Goal: Transaction & Acquisition: Obtain resource

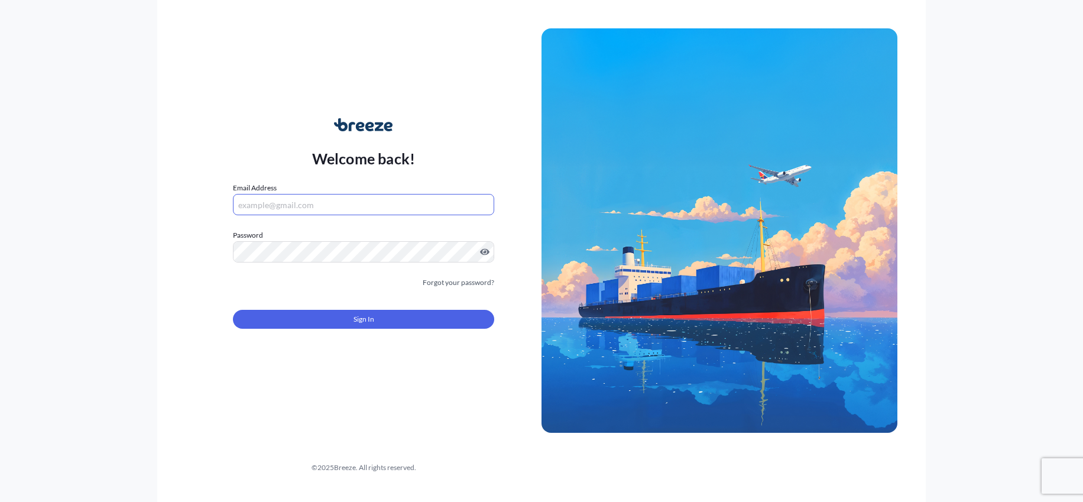
type input "[PERSON_NAME][EMAIL_ADDRESS][DOMAIN_NAME]"
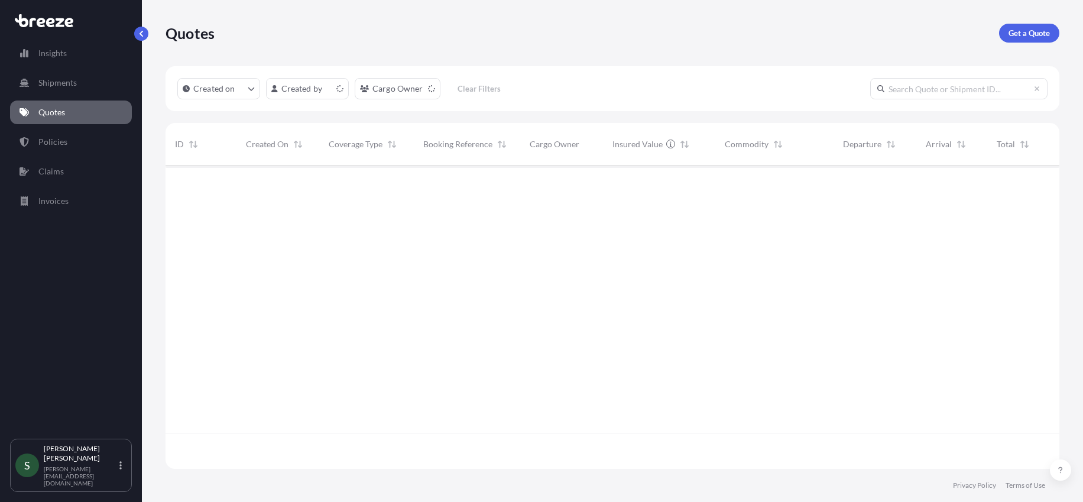
scroll to position [301, 885]
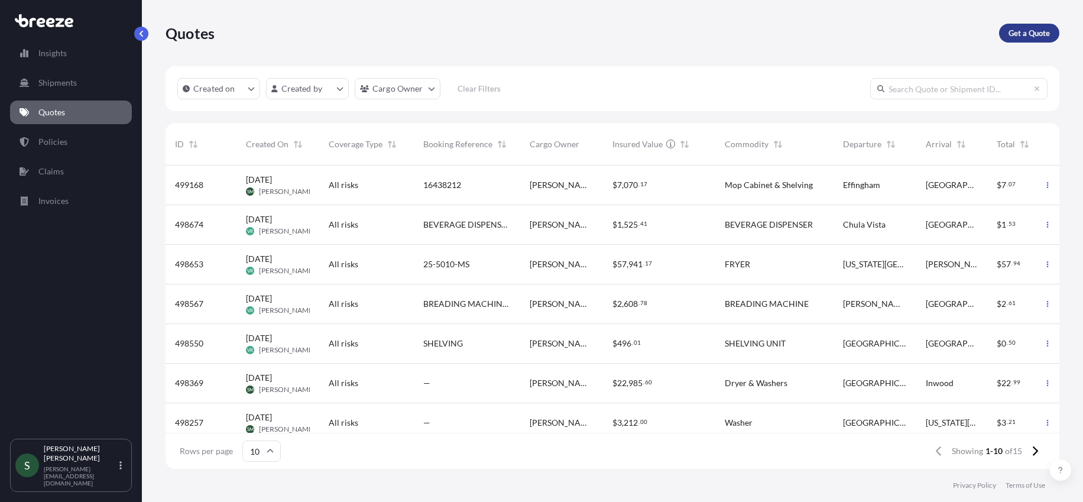
click at [1040, 35] on p "Get a Quote" at bounding box center [1029, 33] width 41 height 12
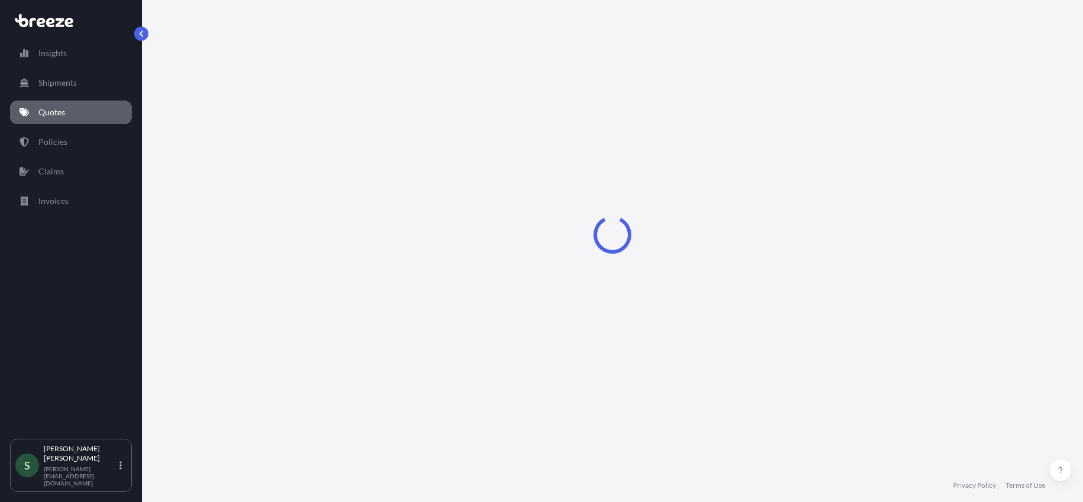
scroll to position [8, 0]
select select "Sea"
select select "1"
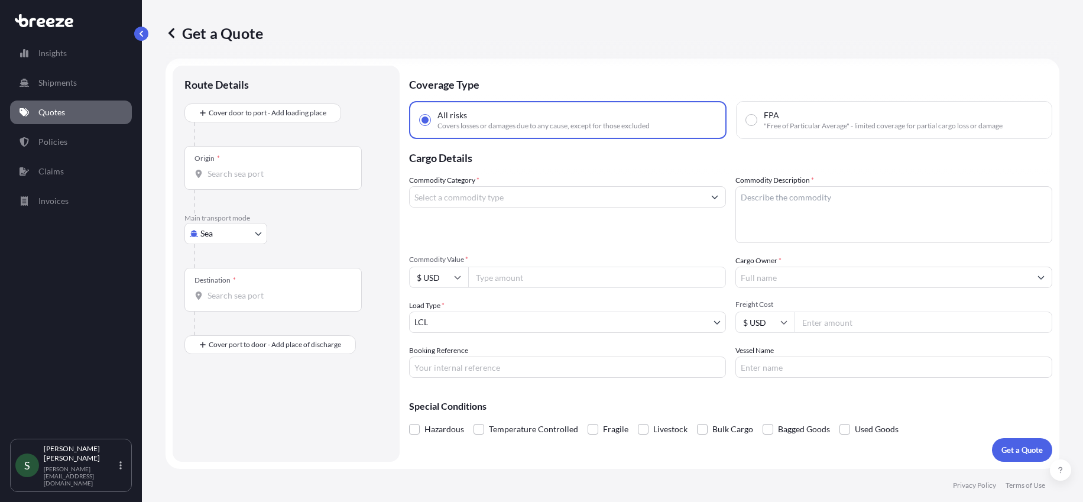
click at [235, 176] on input "Origin *" at bounding box center [278, 174] width 140 height 12
click at [260, 255] on div at bounding box center [291, 256] width 194 height 24
click at [258, 234] on body "0 options available. Insights Shipments Quotes Policies Claims Invoices S [PERS…" at bounding box center [541, 251] width 1083 height 502
click at [229, 303] on div "Road" at bounding box center [225, 306] width 73 height 21
select select "Road"
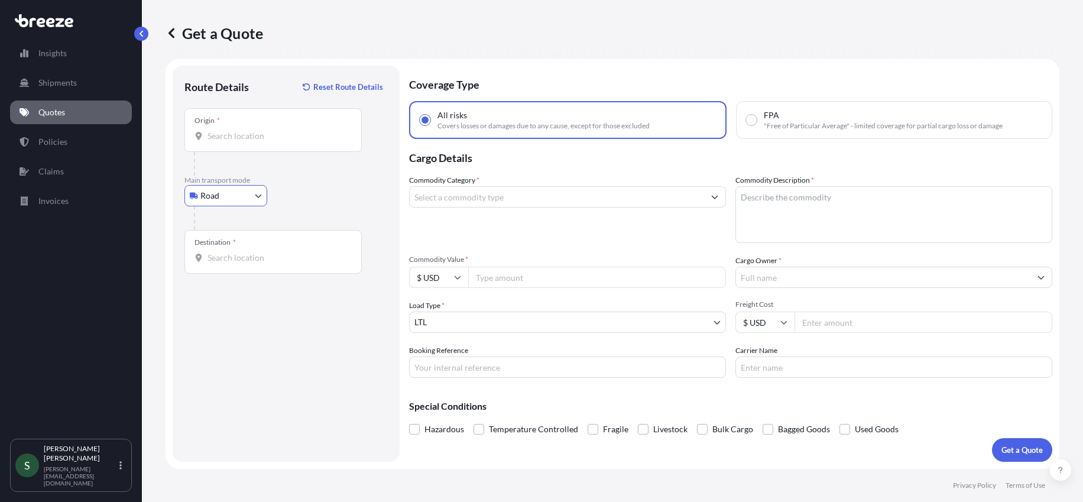
click at [282, 156] on div at bounding box center [278, 164] width 168 height 24
click at [286, 143] on div "Origin *" at bounding box center [273, 130] width 177 height 44
click at [286, 142] on input "Origin *" at bounding box center [278, 136] width 140 height 12
click at [234, 143] on div "Origin *" at bounding box center [273, 130] width 177 height 44
click at [234, 142] on input "Origin * Please select an origin" at bounding box center [278, 136] width 140 height 12
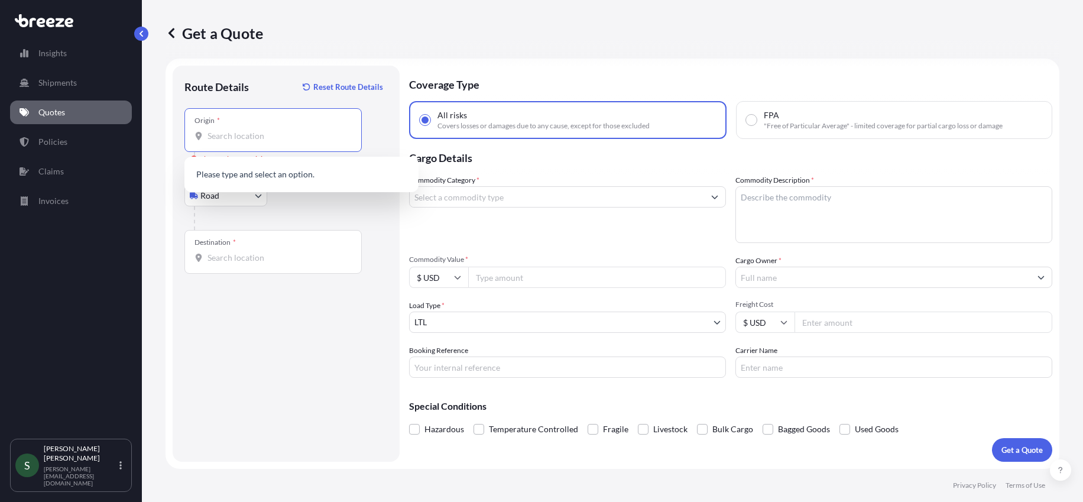
click at [321, 206] on div at bounding box center [291, 218] width 194 height 24
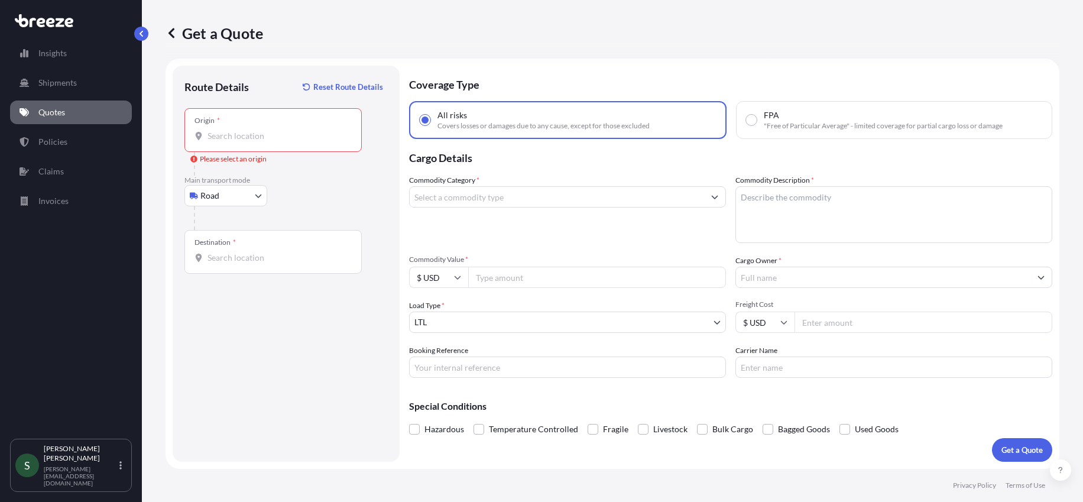
click at [270, 138] on input "Origin * Please select an origin" at bounding box center [278, 136] width 140 height 12
drag, startPoint x: 216, startPoint y: 135, endPoint x: 192, endPoint y: 135, distance: 23.7
click at [192, 135] on div "Origin * 92882" at bounding box center [273, 130] width 177 height 44
click at [208, 135] on input "92882" at bounding box center [278, 136] width 140 height 12
paste input "[GEOGRAPHIC_DATA], [GEOGRAPHIC_DATA]"
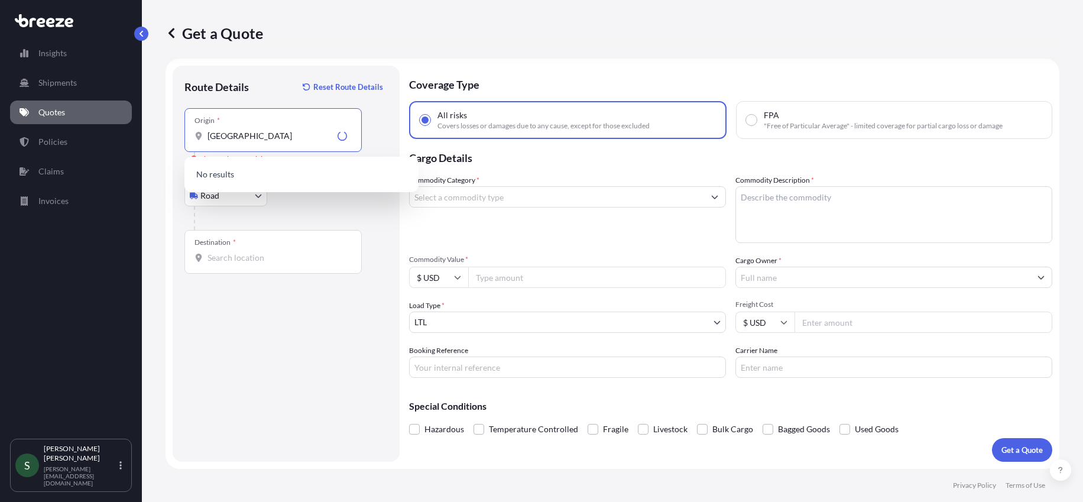
click at [283, 167] on p "No results" at bounding box center [301, 174] width 225 height 26
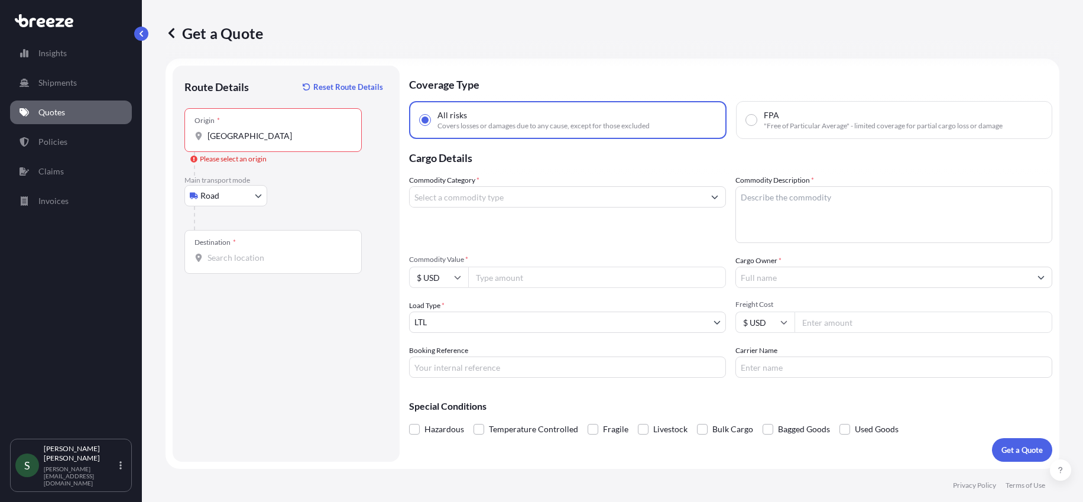
click at [295, 140] on input "[GEOGRAPHIC_DATA]" at bounding box center [278, 136] width 140 height 12
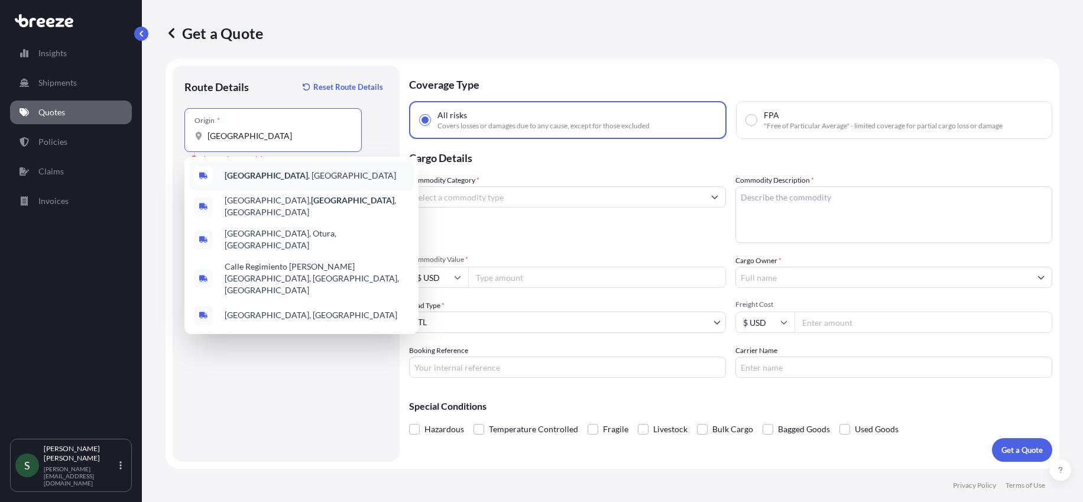
click at [274, 173] on b "[GEOGRAPHIC_DATA]" at bounding box center [266, 175] width 83 height 10
type input "[GEOGRAPHIC_DATA], [GEOGRAPHIC_DATA]"
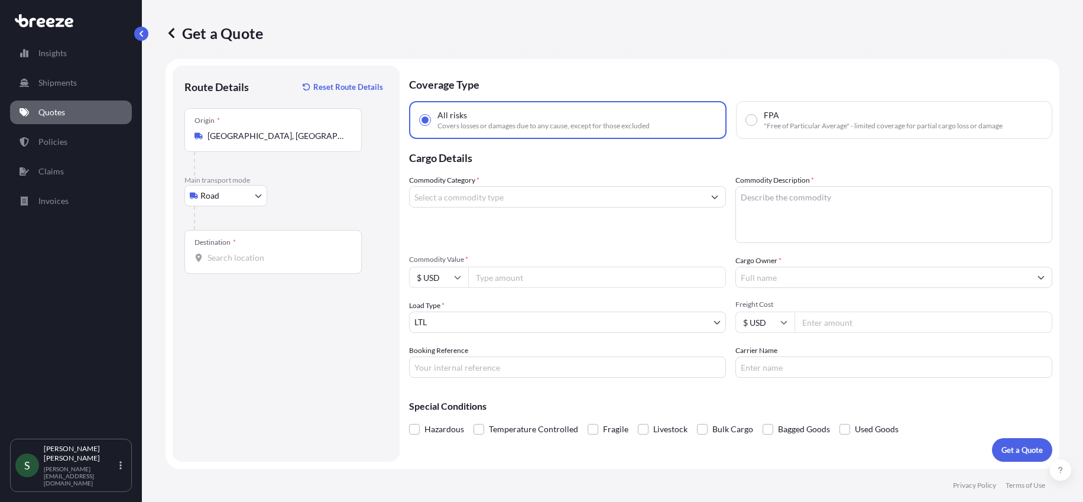
click at [275, 267] on div "Destination *" at bounding box center [273, 252] width 177 height 44
click at [275, 264] on input "Destination *" at bounding box center [278, 258] width 140 height 12
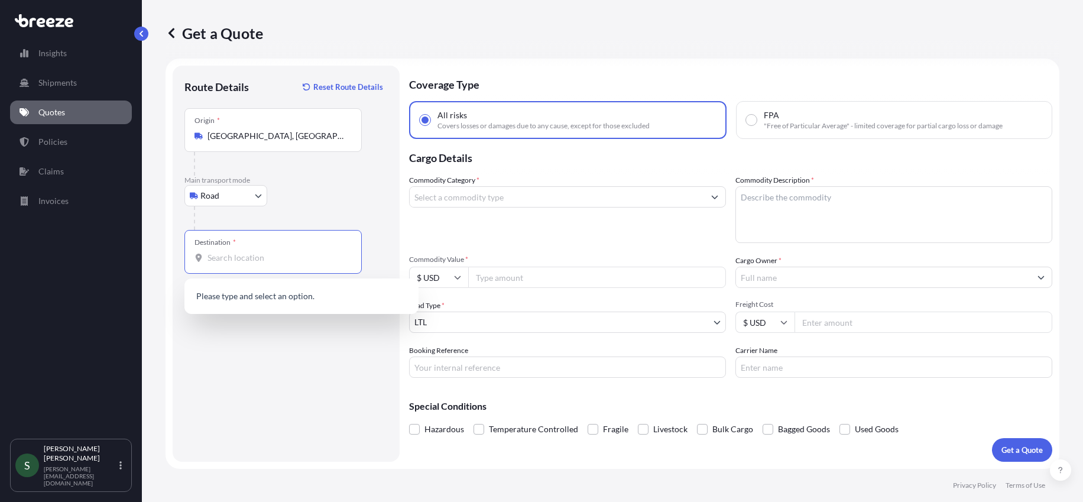
paste input "Kissimmee, FL 34741"
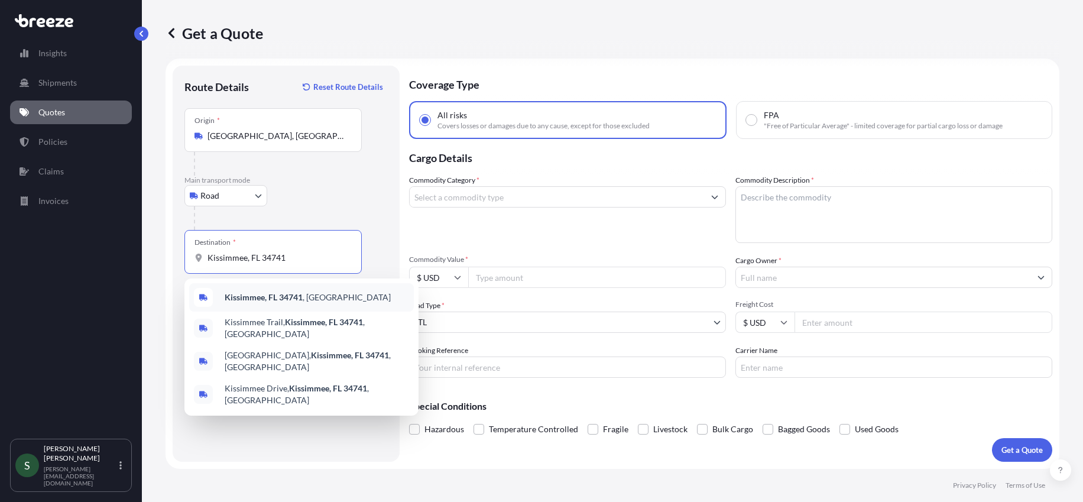
click at [255, 299] on b "Kissimmee, FL 34741" at bounding box center [264, 297] width 78 height 10
type input "Kissimmee, FL 34741, [GEOGRAPHIC_DATA]"
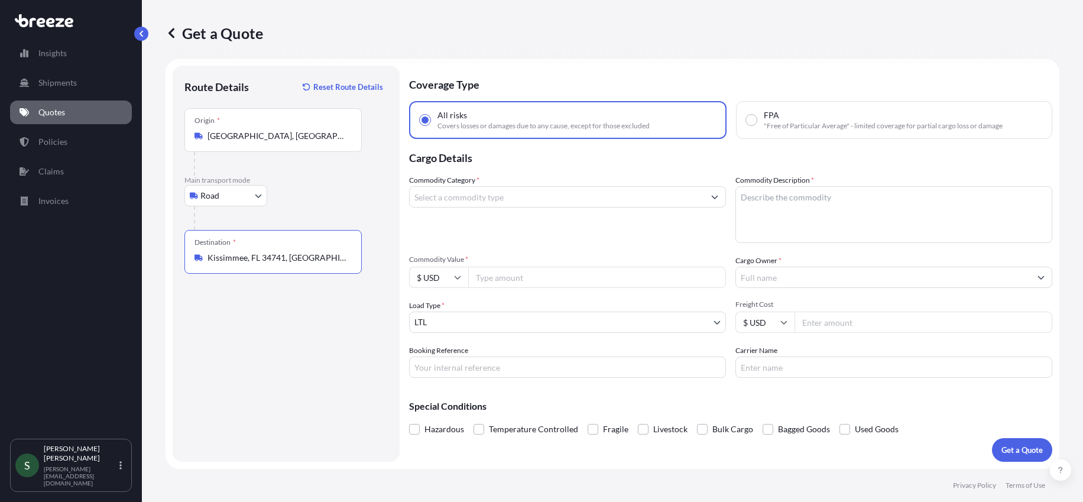
click at [583, 193] on input "Commodity Category *" at bounding box center [557, 196] width 295 height 21
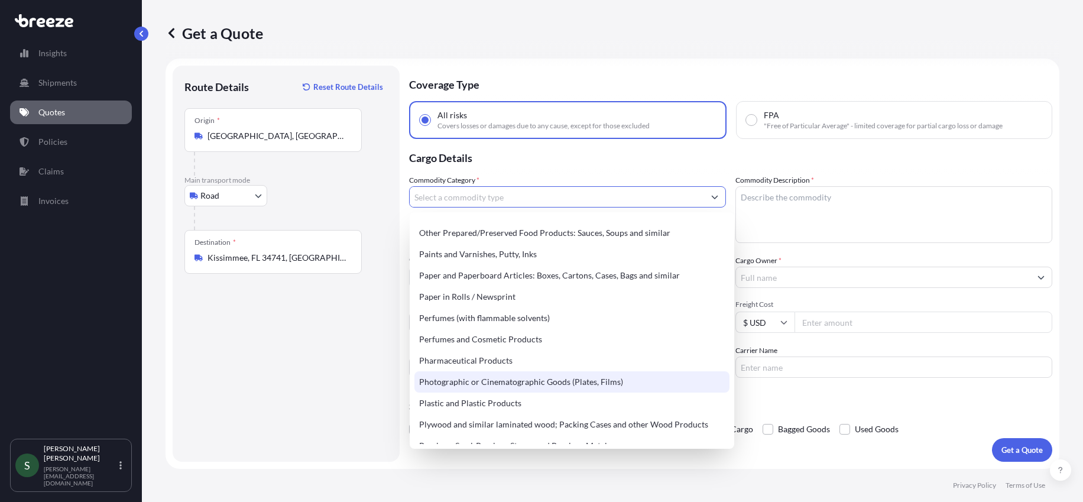
scroll to position [1909, 0]
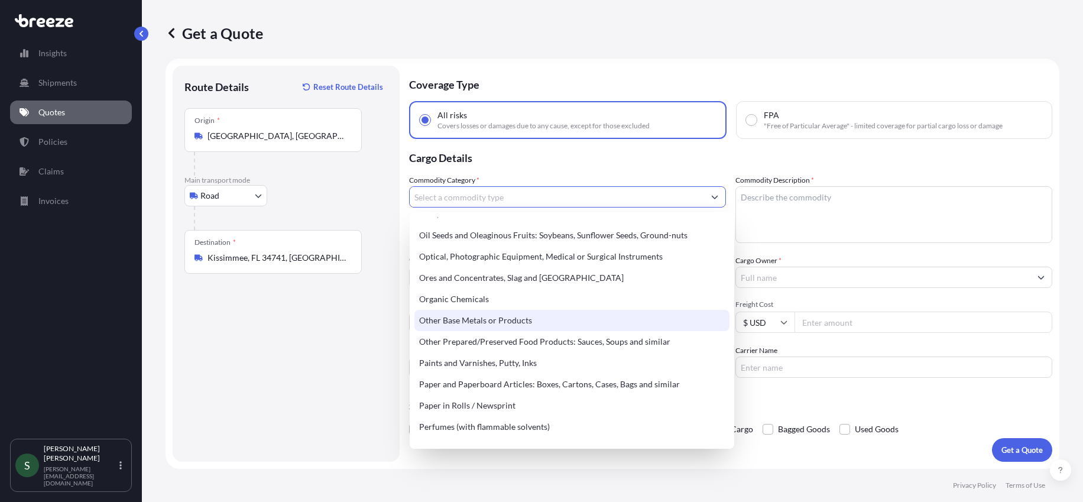
click at [510, 331] on div "Other Base Metals or Products" at bounding box center [572, 320] width 315 height 21
type input "Other Base Metals or Products"
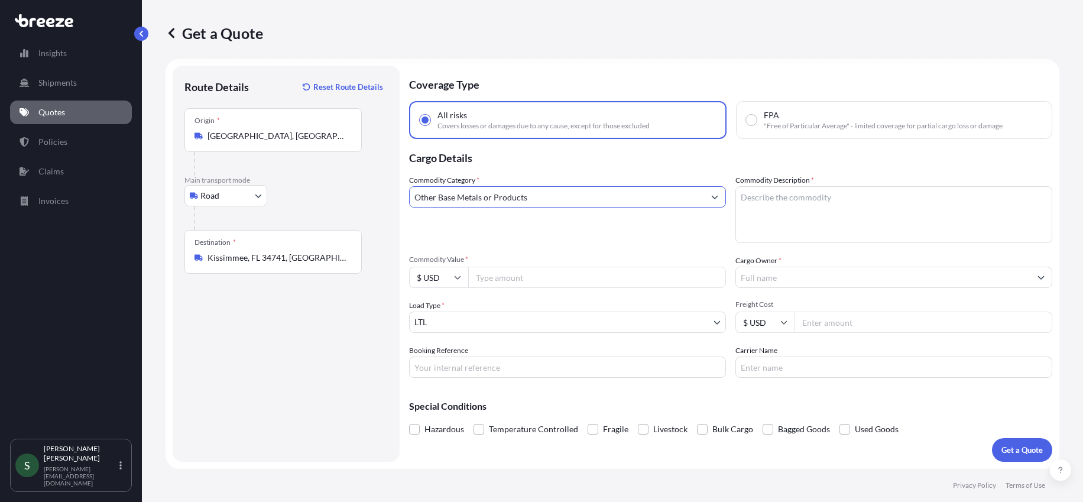
click at [570, 277] on input "Commodity Value *" at bounding box center [597, 277] width 258 height 21
type input "3500.00"
click at [510, 371] on input "Booking Reference" at bounding box center [567, 367] width 317 height 21
type input "GREAT LAKES"
click at [1013, 450] on button "Get a Quote" at bounding box center [1022, 450] width 60 height 24
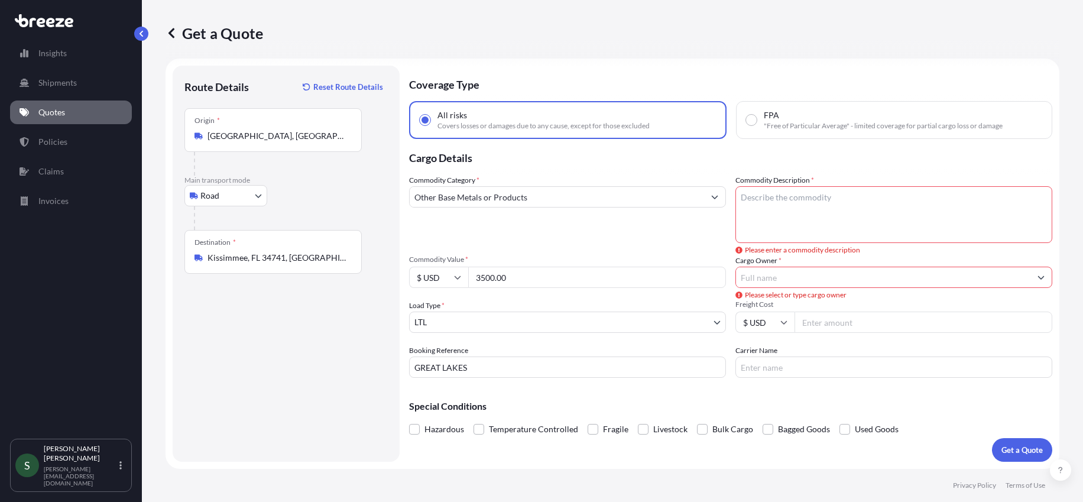
click at [1013, 450] on button "Get a Quote" at bounding box center [1022, 450] width 60 height 24
click at [503, 352] on div "Booking Reference GREAT LAKES" at bounding box center [567, 361] width 317 height 33
click at [506, 370] on input "GREAT LAKES" at bounding box center [567, 367] width 317 height 21
paste input "Purchase order # PC-0708-X102"
type input "GREAT LAKES | Purchase order # PC-0708-X102 | [PERSON_NAME]"
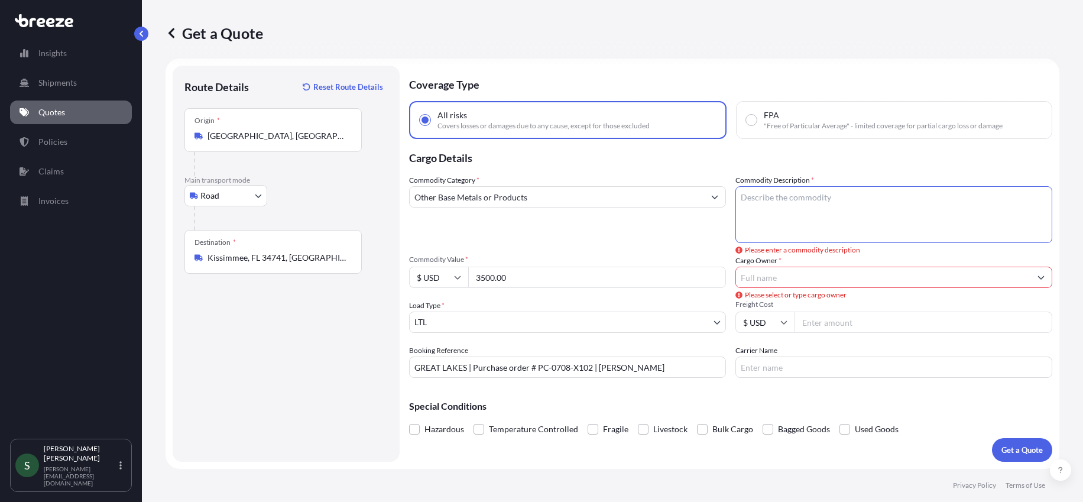
click at [804, 212] on textarea "Commodity Description *" at bounding box center [894, 214] width 317 height 57
type textarea "MOP SINK"
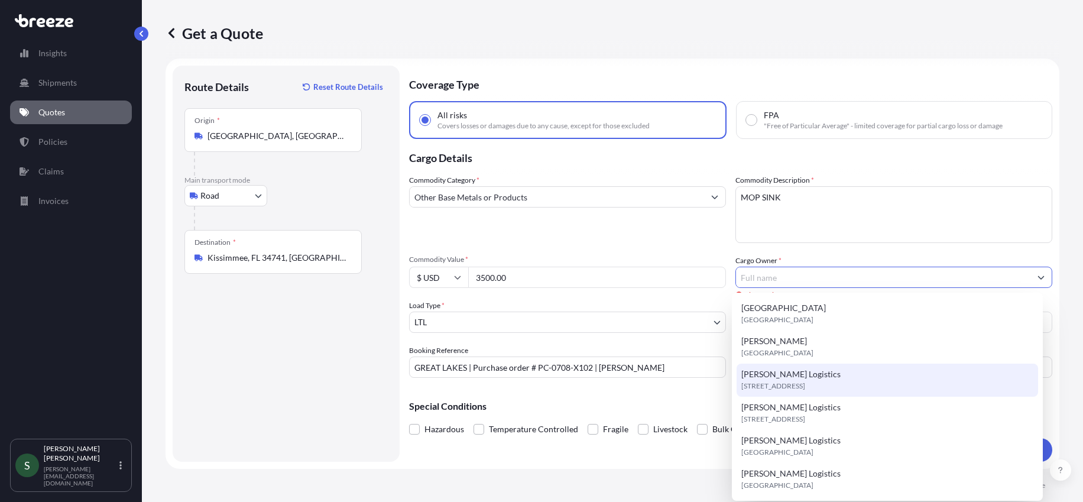
click at [784, 378] on span "[PERSON_NAME] Logistics" at bounding box center [791, 374] width 99 height 12
type input "[PERSON_NAME] Logistics"
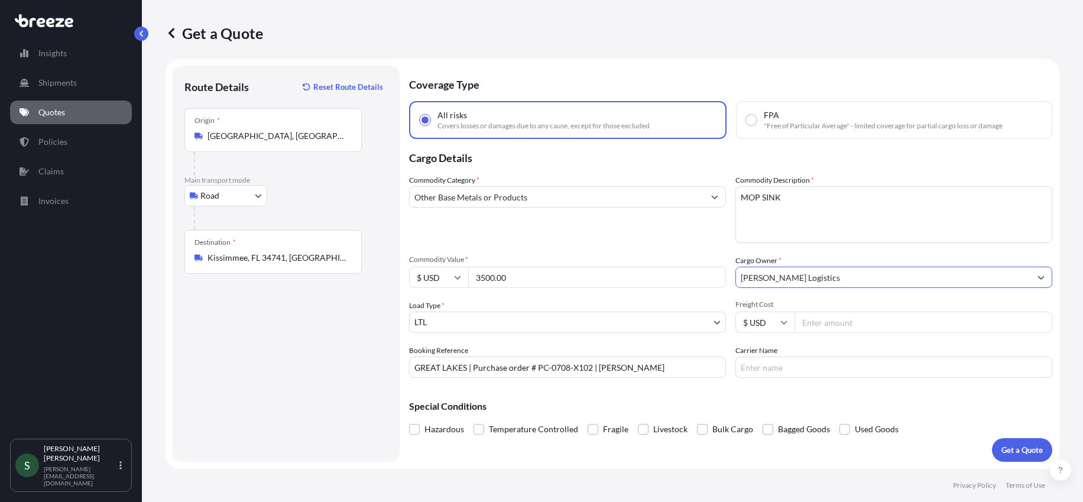
click at [821, 322] on input "Freight Cost" at bounding box center [924, 322] width 258 height 21
type input "348.60"
type input "TFORCE"
click at [1021, 445] on p "Get a Quote" at bounding box center [1022, 450] width 41 height 12
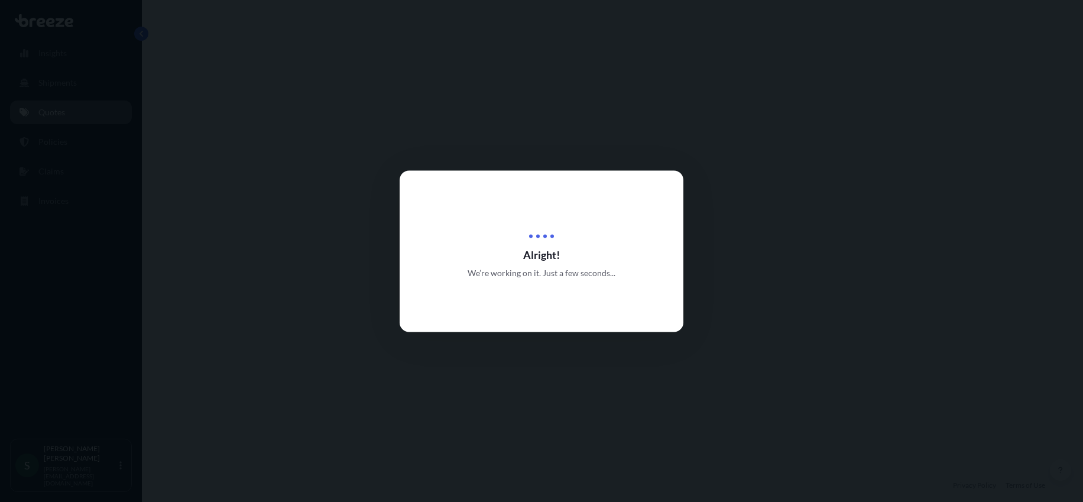
select select "Road"
select select "1"
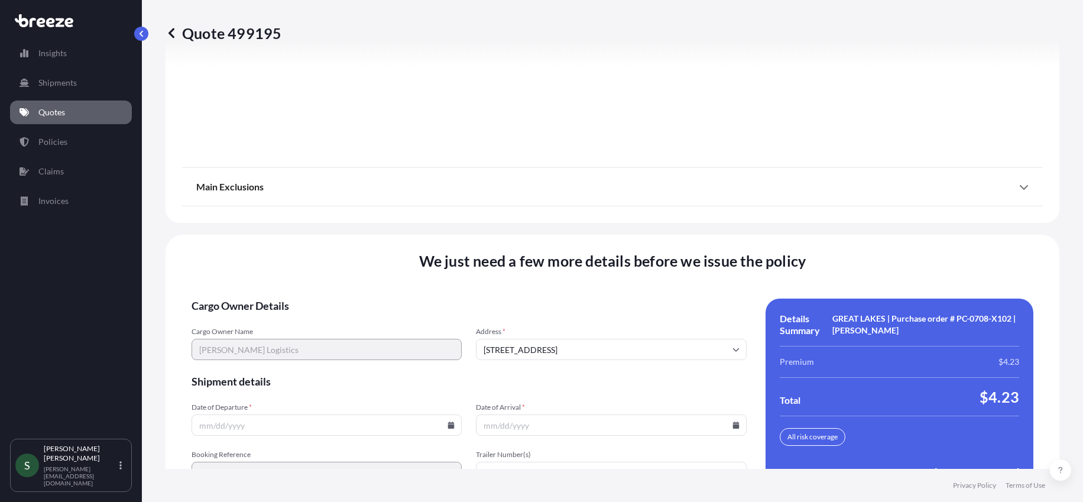
scroll to position [1563, 0]
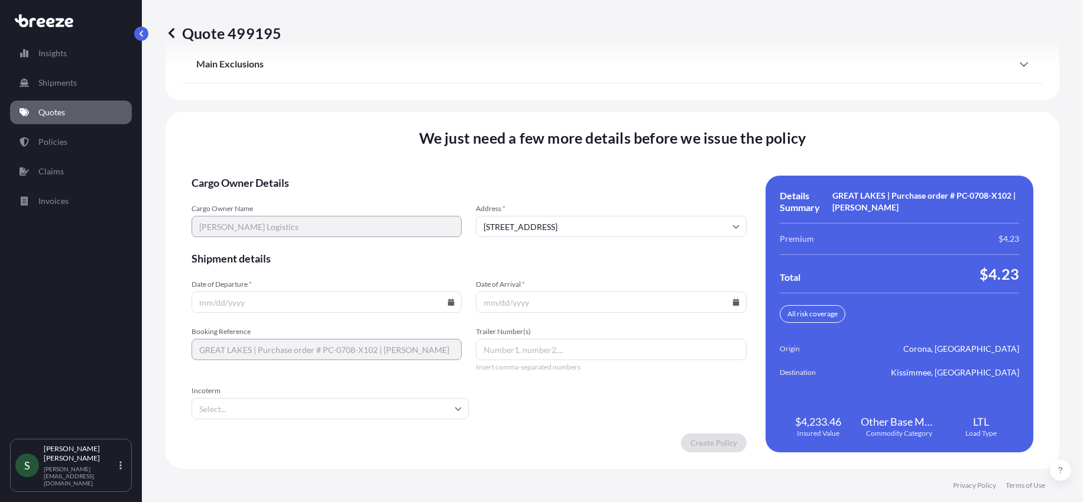
click at [448, 300] on icon at bounding box center [451, 302] width 7 height 7
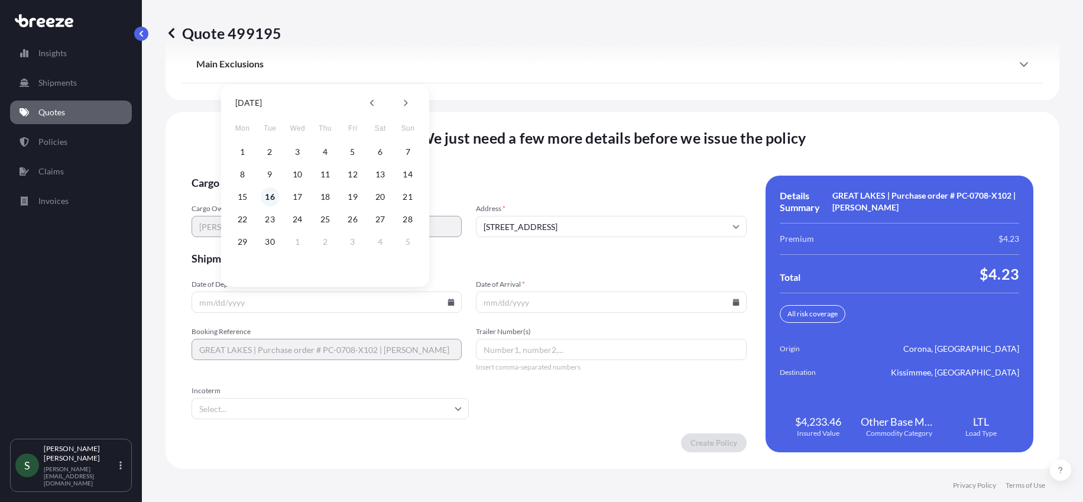
click at [266, 198] on button "16" at bounding box center [270, 196] width 19 height 19
type input "[DATE]"
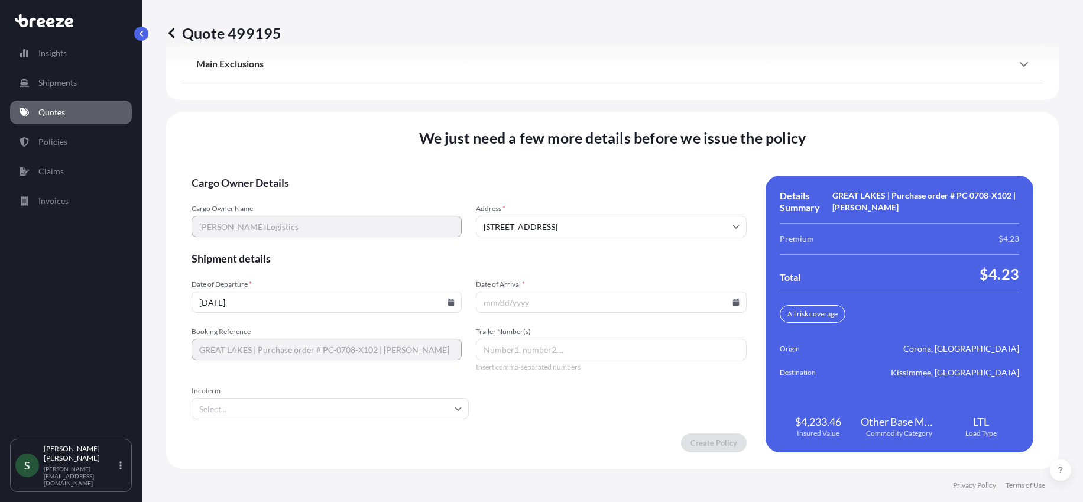
click at [520, 296] on input "Date of Arrival *" at bounding box center [611, 302] width 270 height 21
click at [733, 302] on icon at bounding box center [736, 302] width 7 height 7
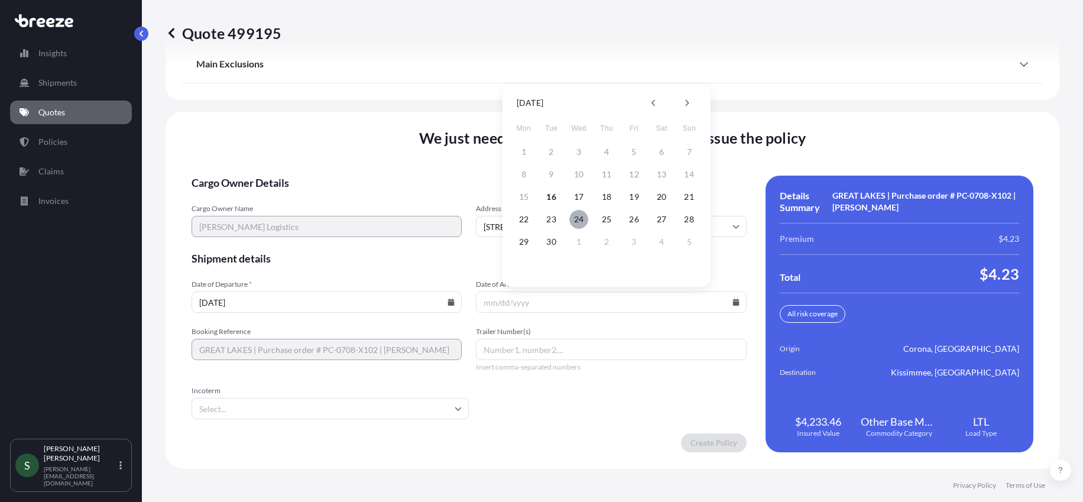
click at [576, 217] on button "24" at bounding box center [579, 219] width 19 height 19
type input "[DATE]"
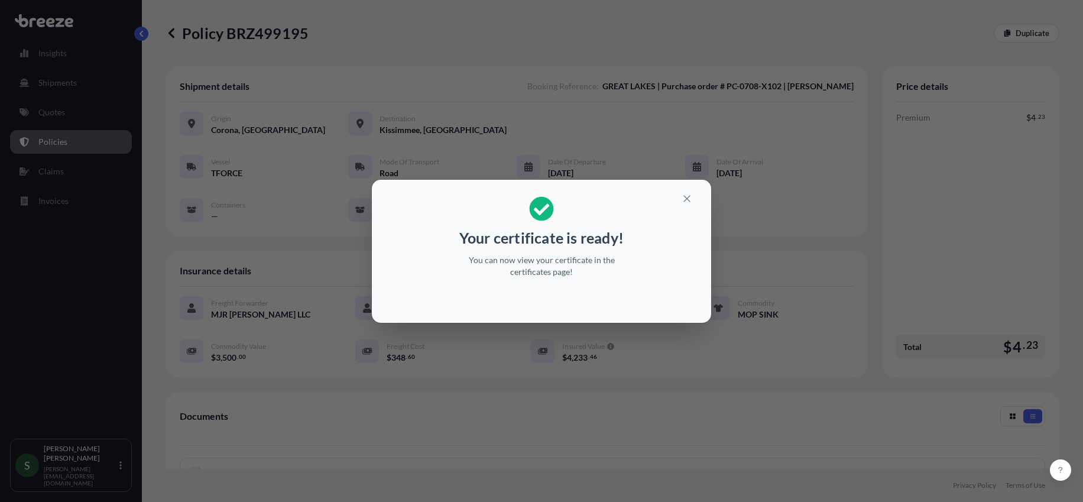
click at [844, 283] on div "Your certificate is ready! You can now view your certificate in the certificate…" at bounding box center [541, 251] width 1083 height 502
